Goal: Find specific page/section: Find specific page/section

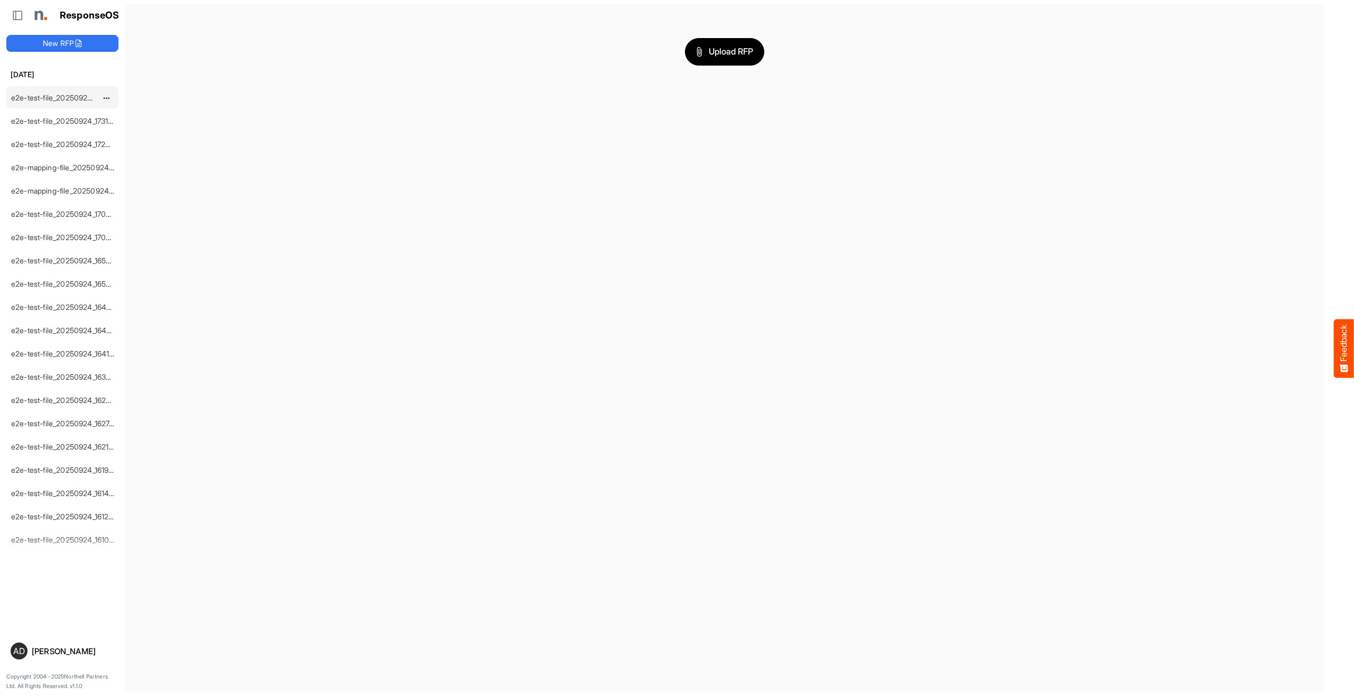
click at [68, 98] on link "e2e-test-file_20250924_173220" at bounding box center [65, 97] width 108 height 9
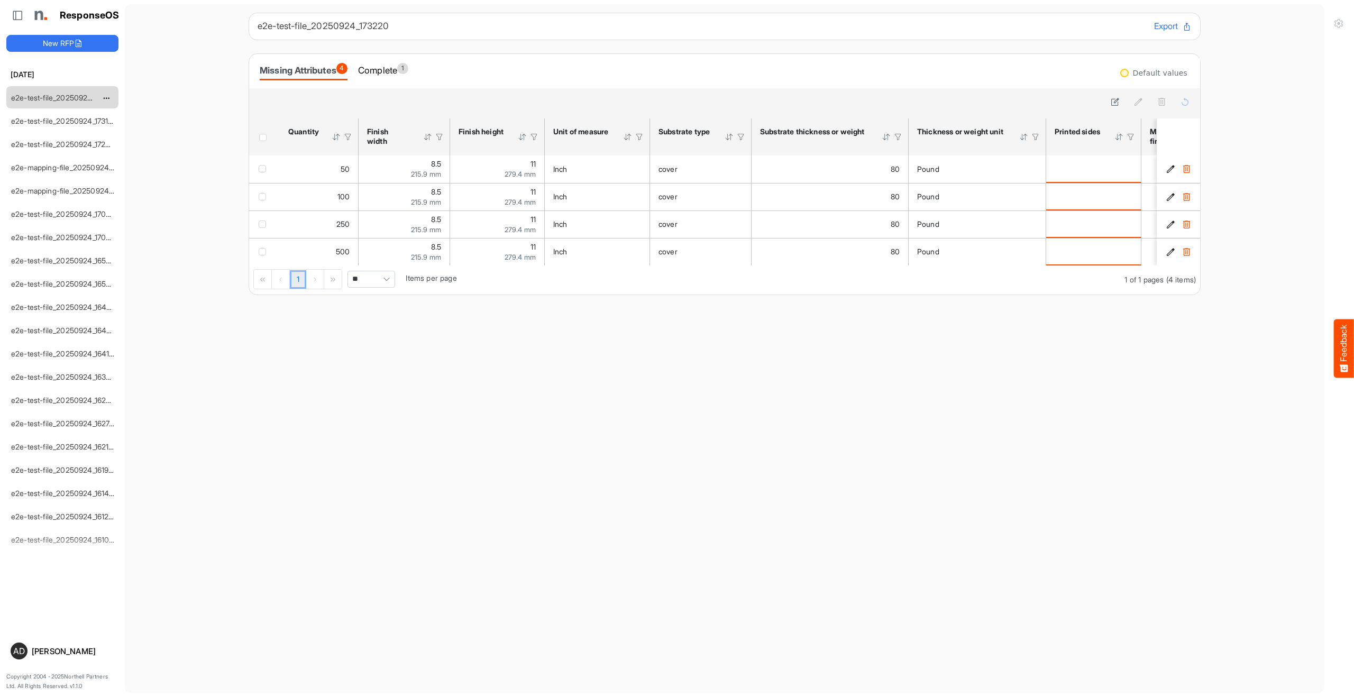
click at [399, 69] on div "Complete 1" at bounding box center [383, 70] width 50 height 15
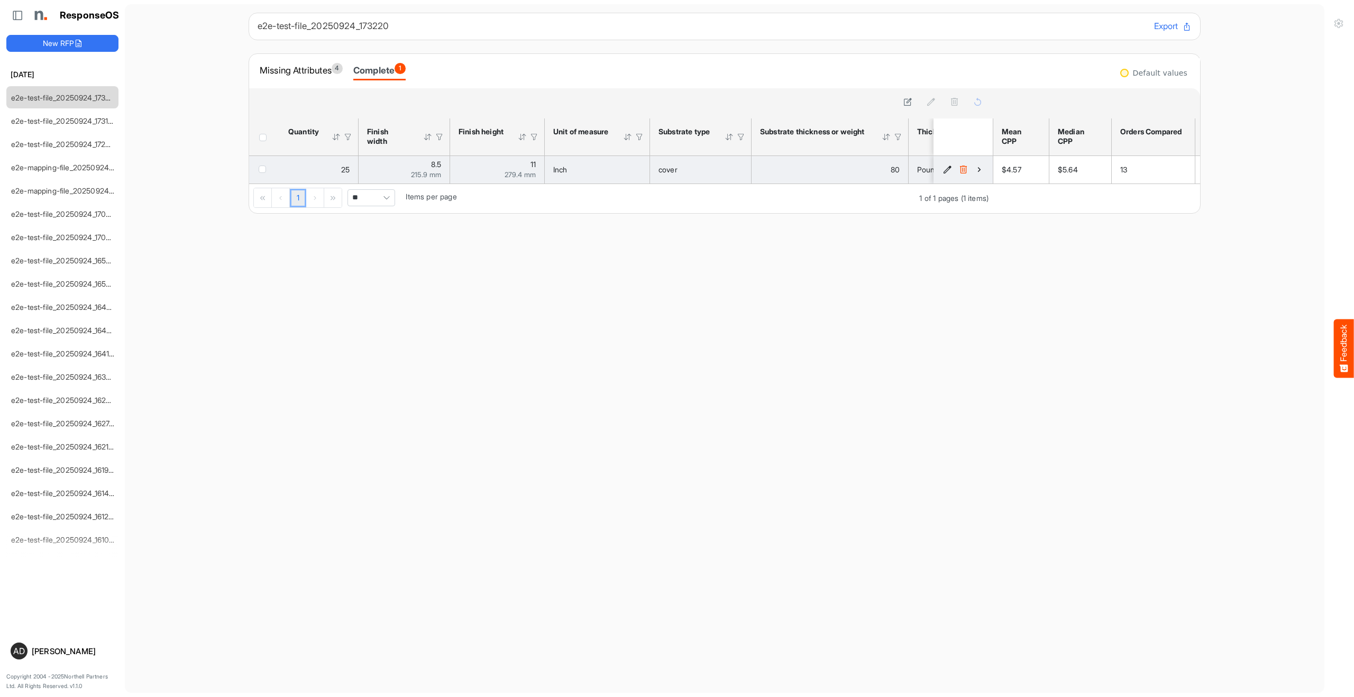
click at [977, 168] on icon "43fb3812-80c4-4379-8838-85aea0a99af7 is template cell Column Header" at bounding box center [978, 169] width 9 height 9
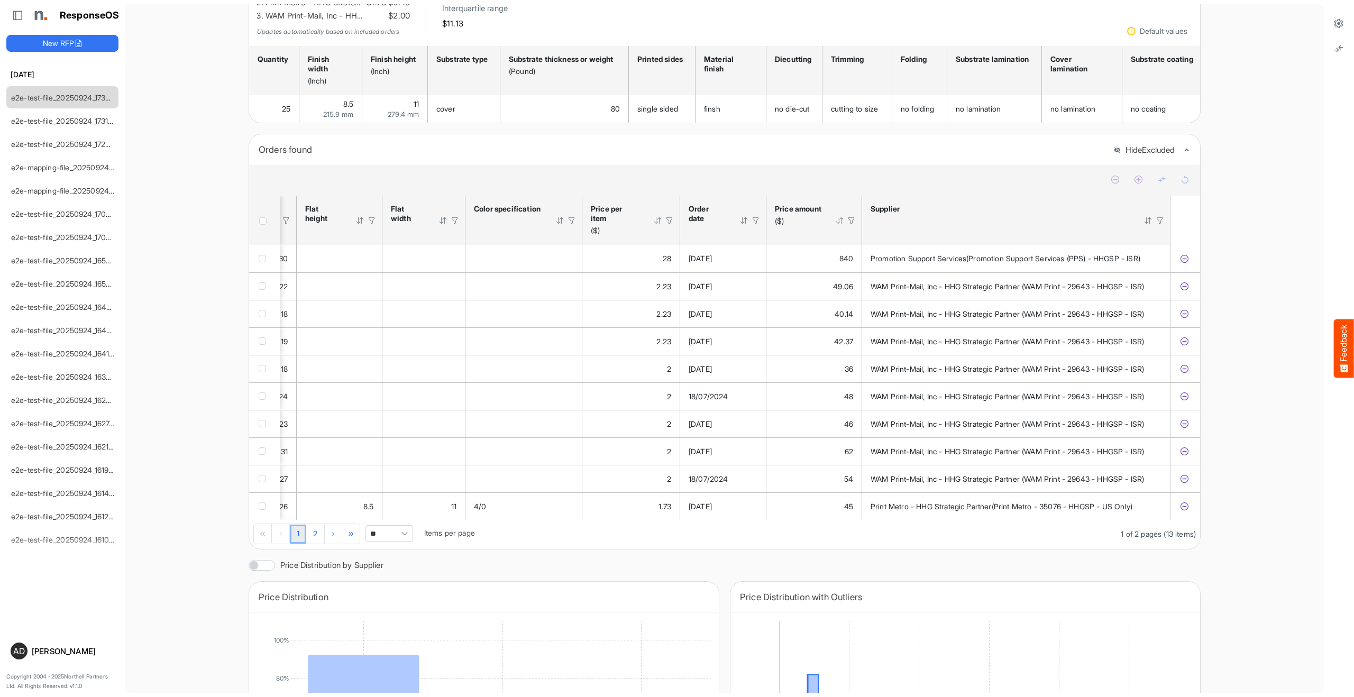
drag, startPoint x: 316, startPoint y: 546, endPoint x: 676, endPoint y: 419, distance: 381.8
click at [316, 544] on link "2" at bounding box center [315, 534] width 18 height 19
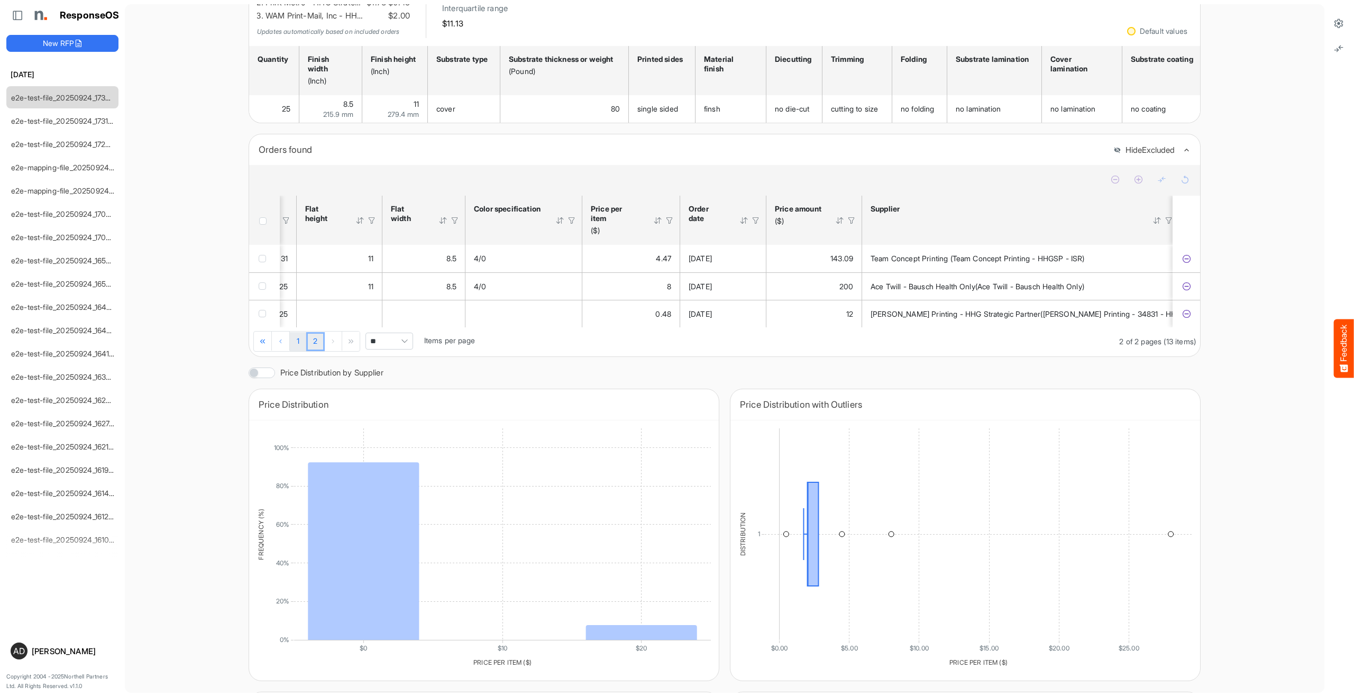
click at [300, 351] on link "1" at bounding box center [298, 341] width 16 height 19
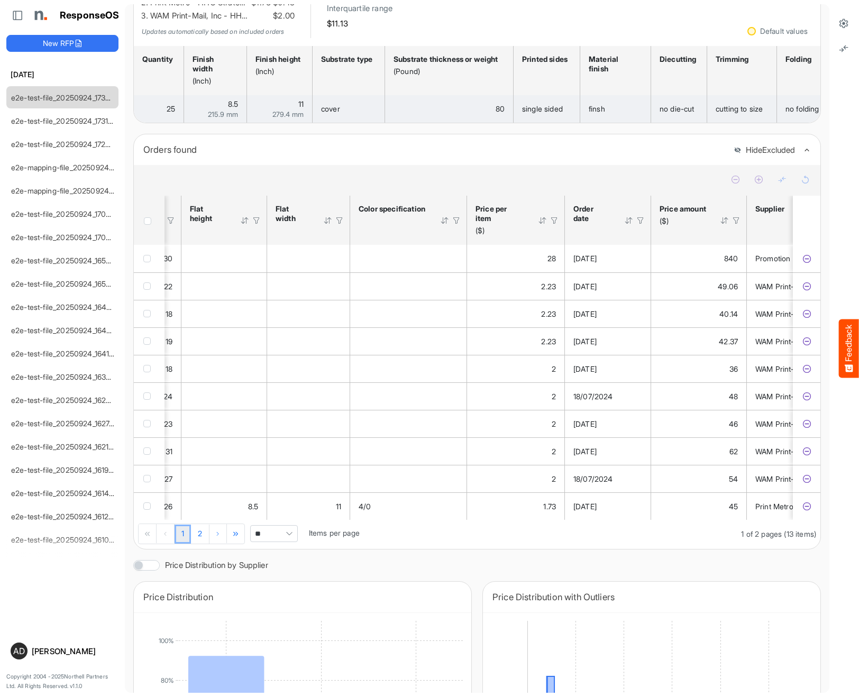
click at [840, 22] on icon at bounding box center [843, 23] width 11 height 11
